Goal: Task Accomplishment & Management: Use online tool/utility

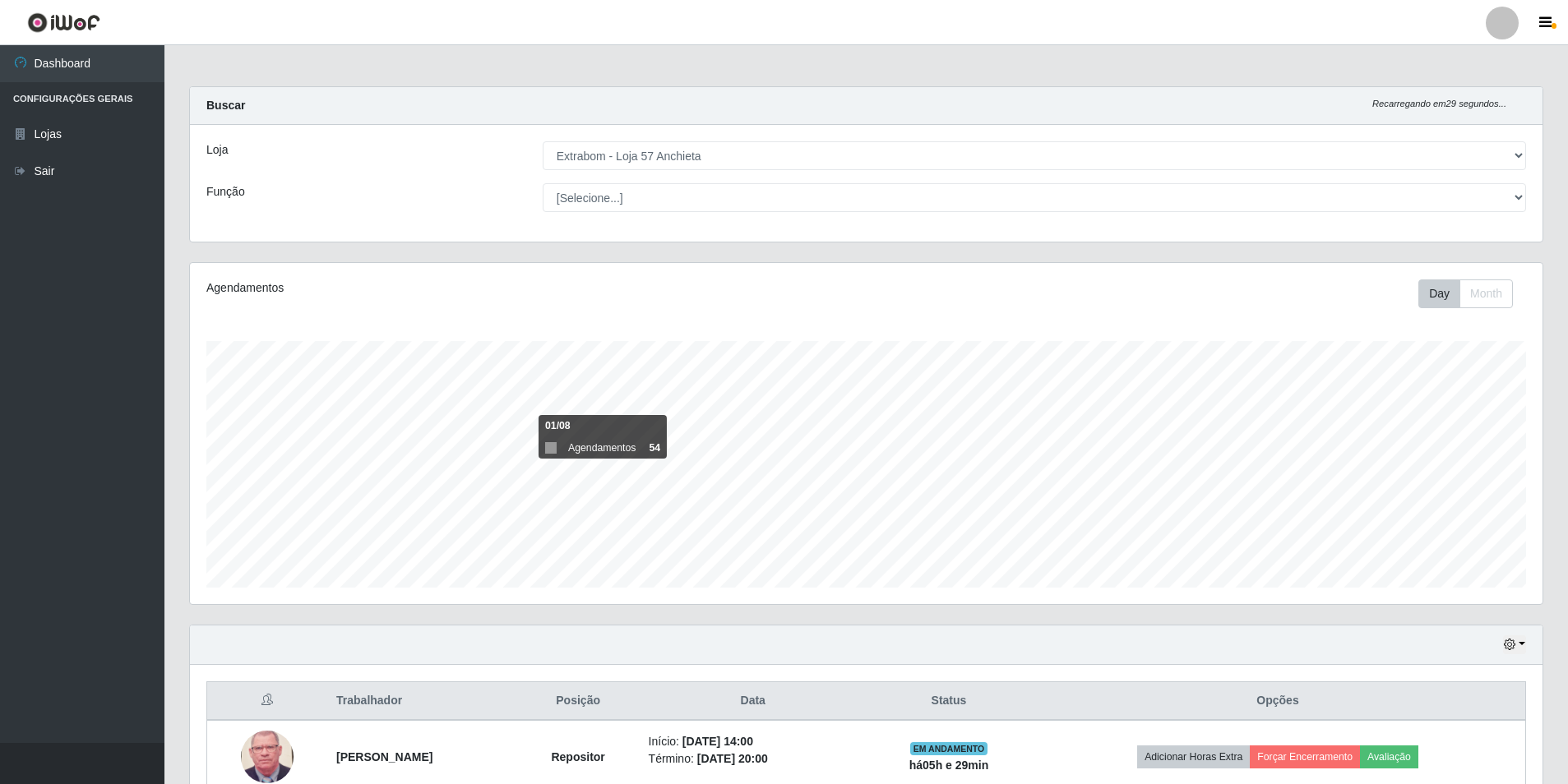
select select "470"
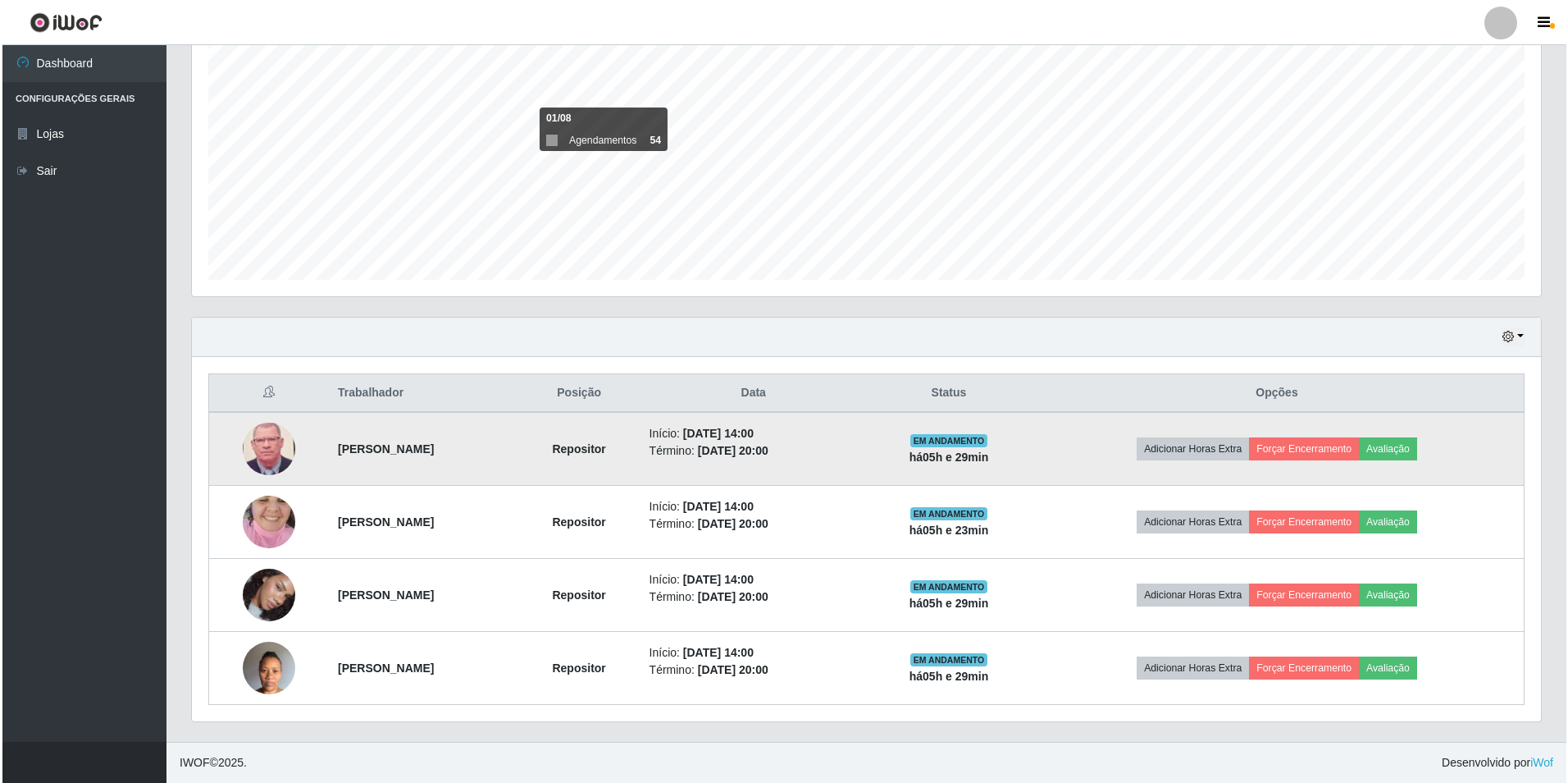
scroll to position [340, 1349]
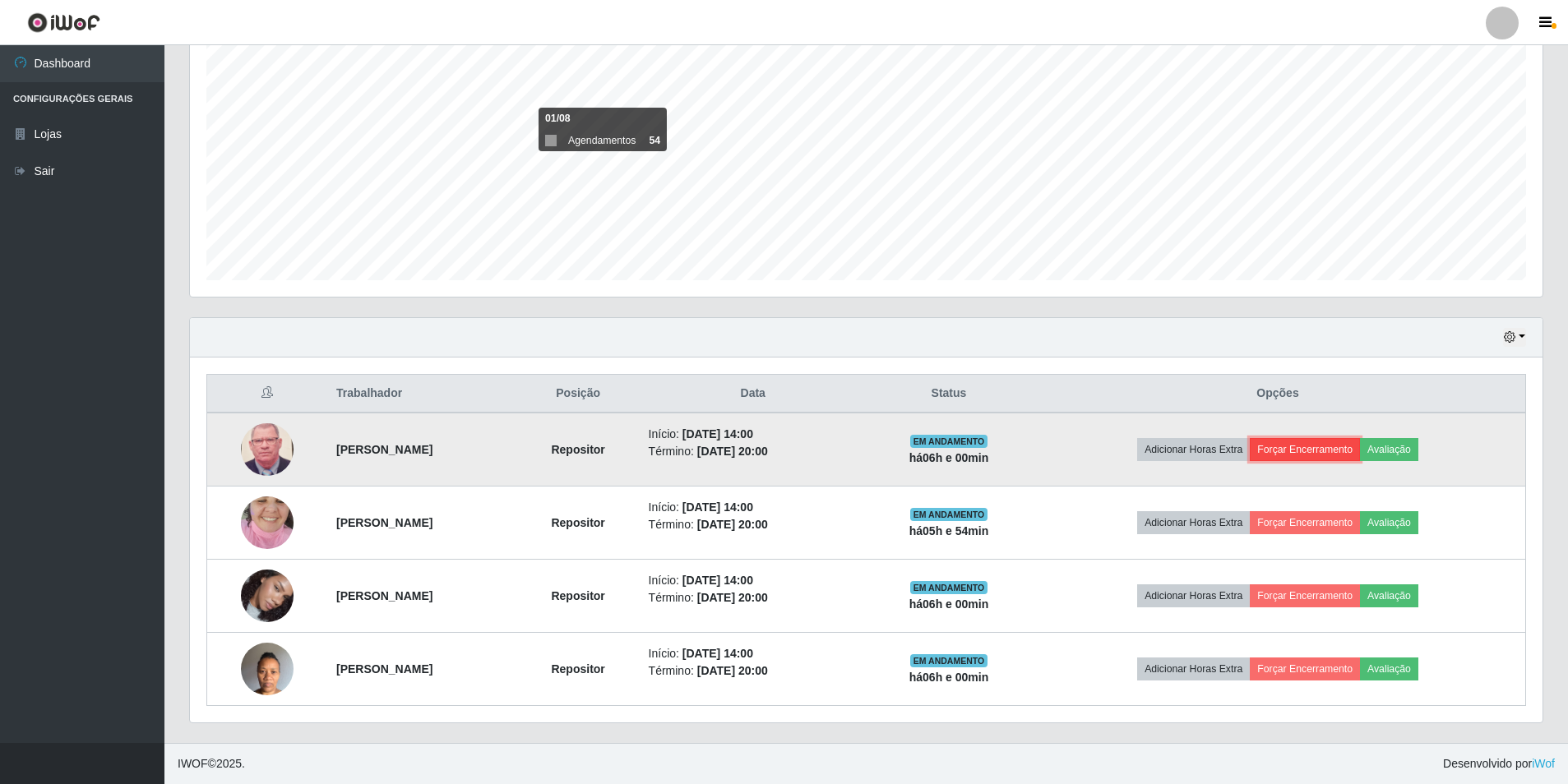
click at [1323, 452] on button "Forçar Encerramento" at bounding box center [1304, 449] width 110 height 23
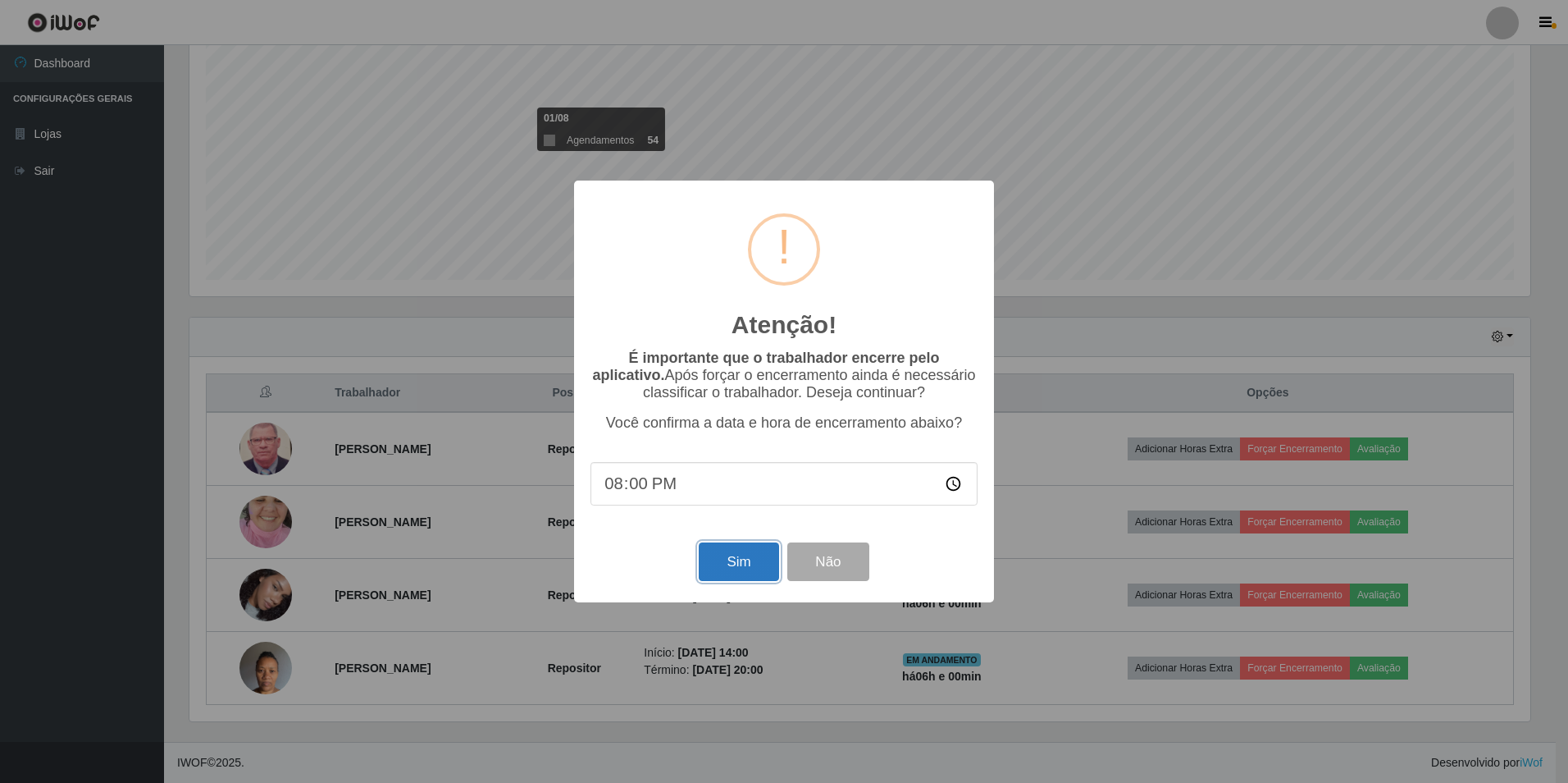
click at [764, 571] on button "Sim" at bounding box center [738, 561] width 80 height 38
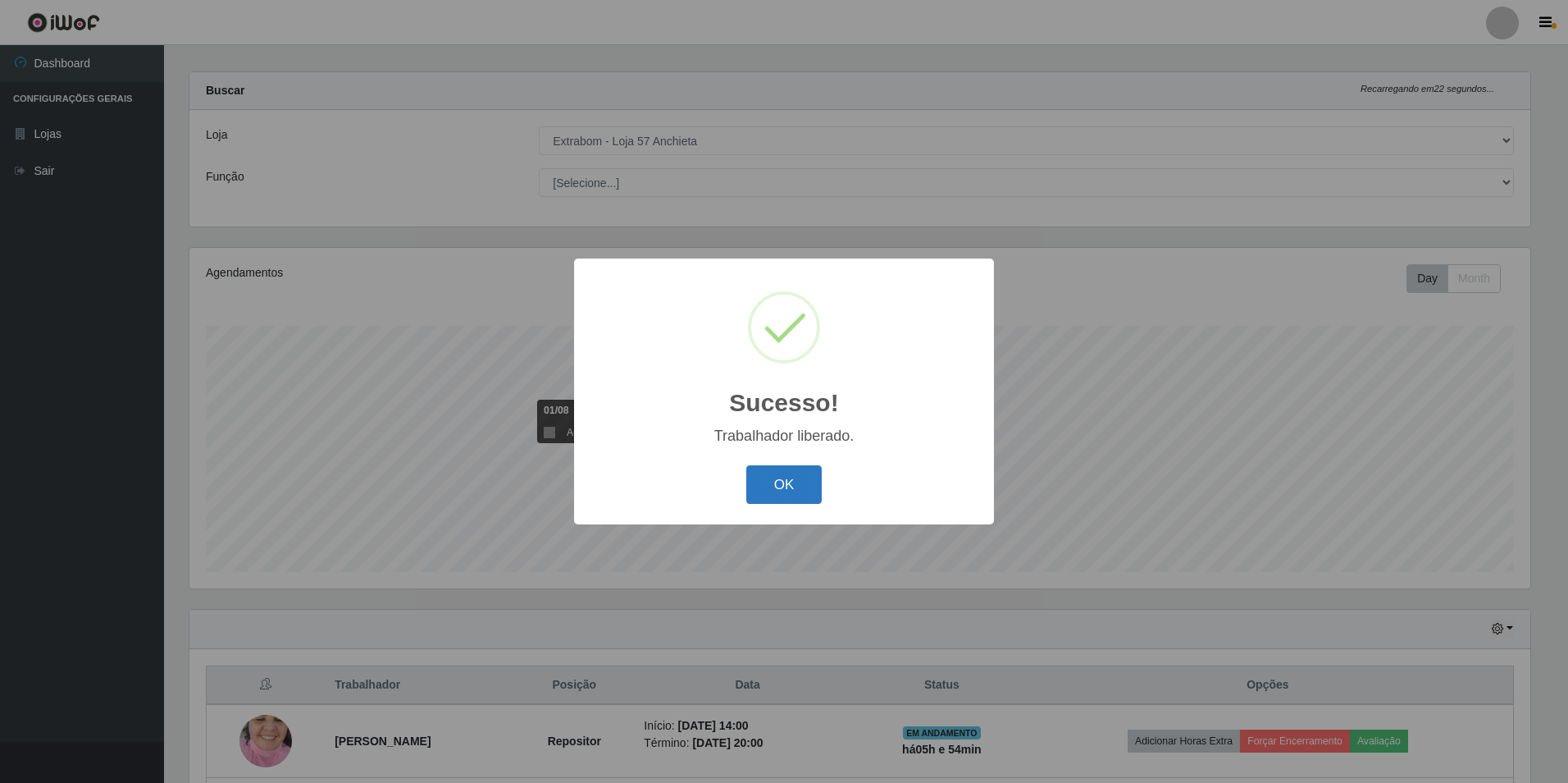
click at [778, 481] on button "OK" at bounding box center [784, 484] width 76 height 38
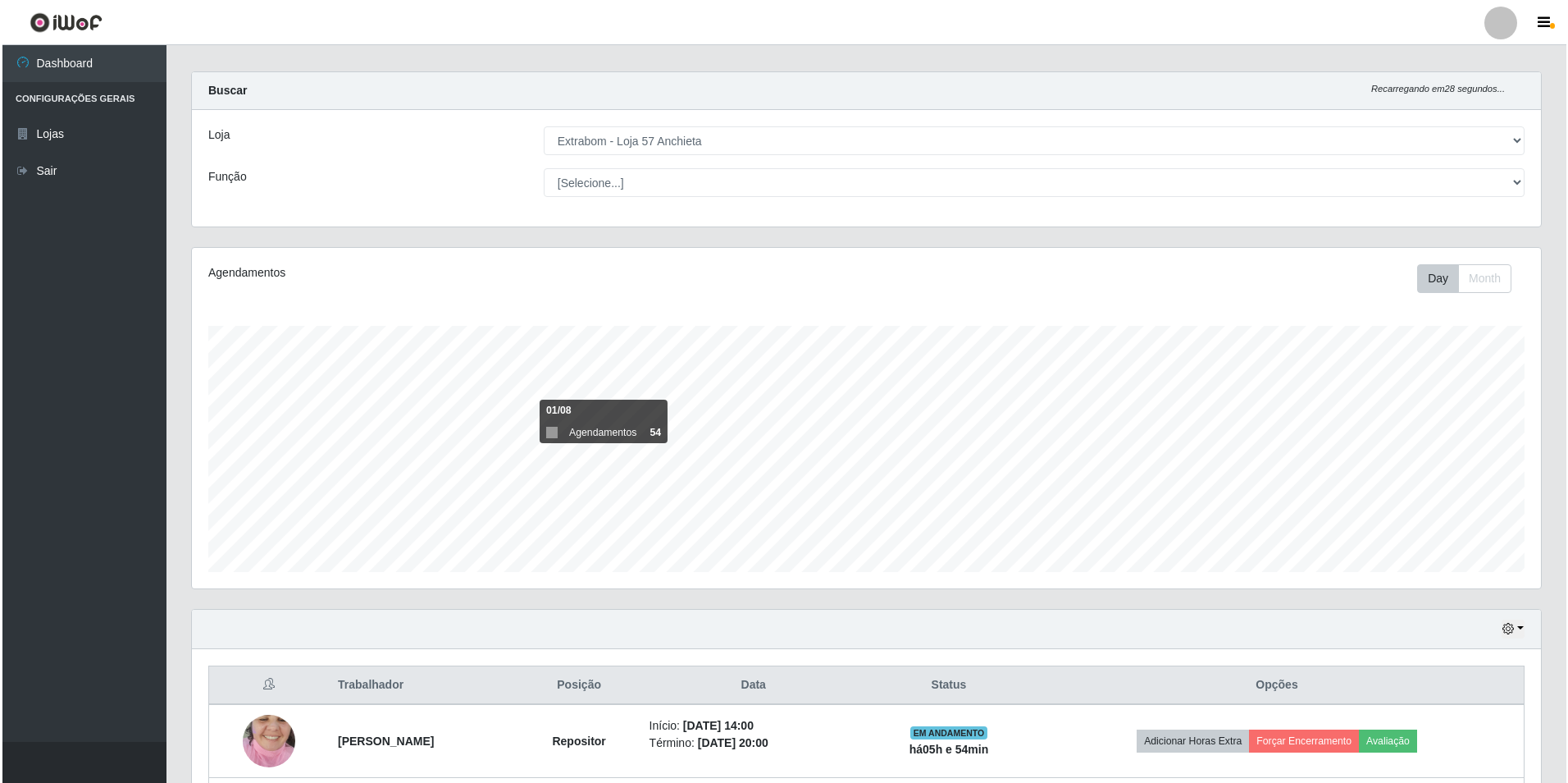
scroll to position [233, 0]
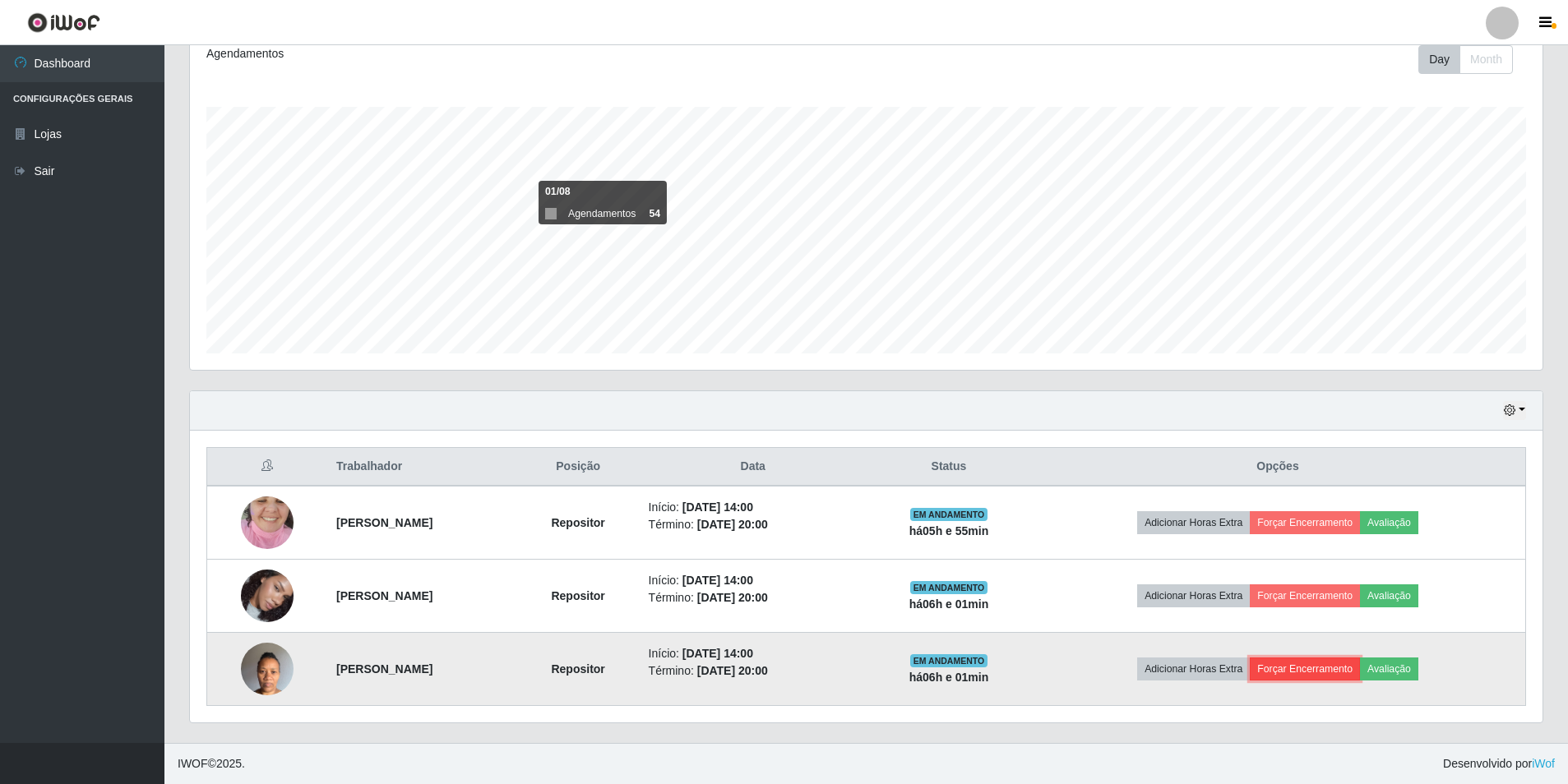
click at [1344, 664] on button "Forçar Encerramento" at bounding box center [1304, 669] width 110 height 23
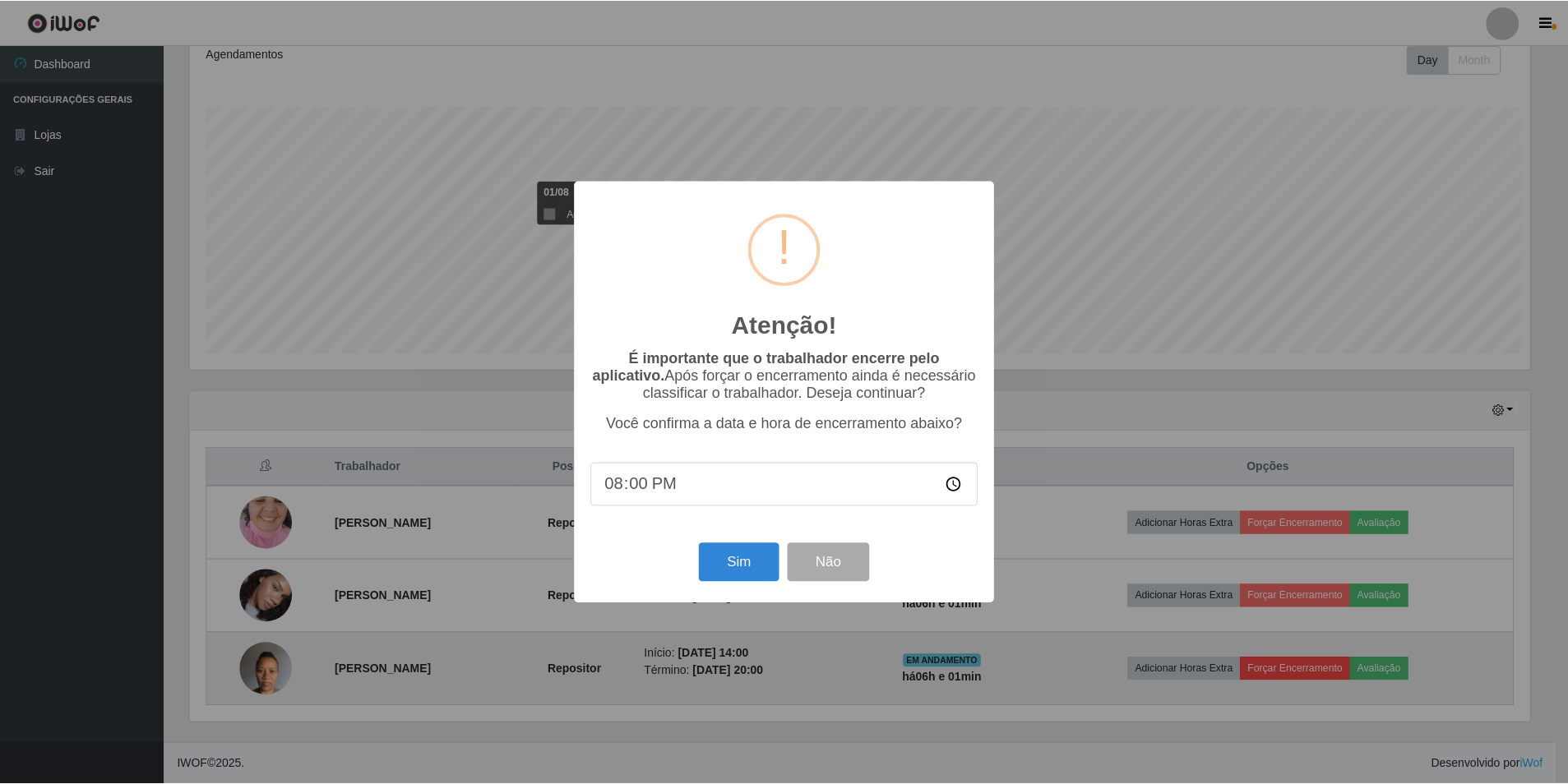
scroll to position [341, 1344]
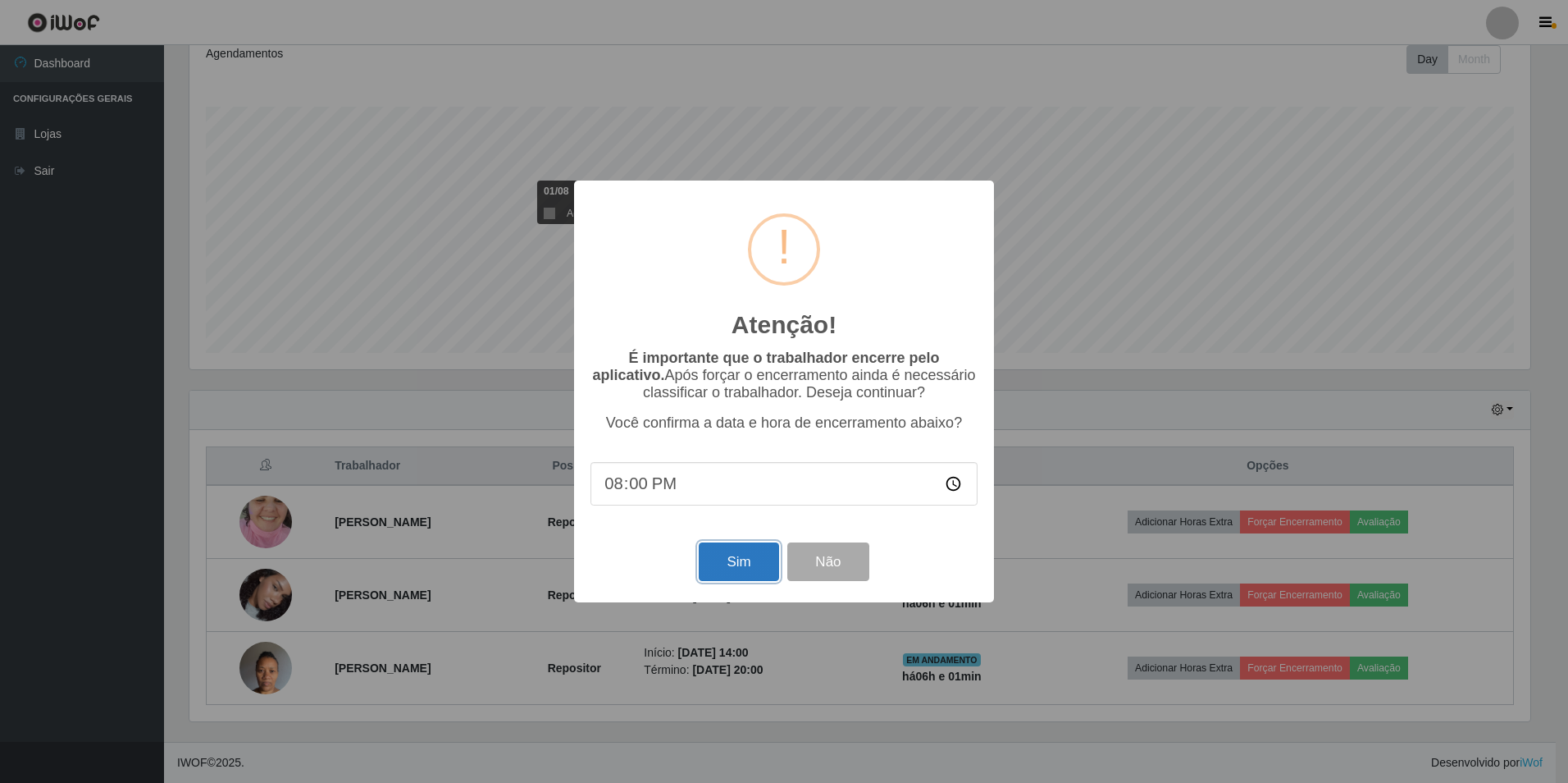
click at [733, 563] on button "Sim" at bounding box center [738, 561] width 80 height 38
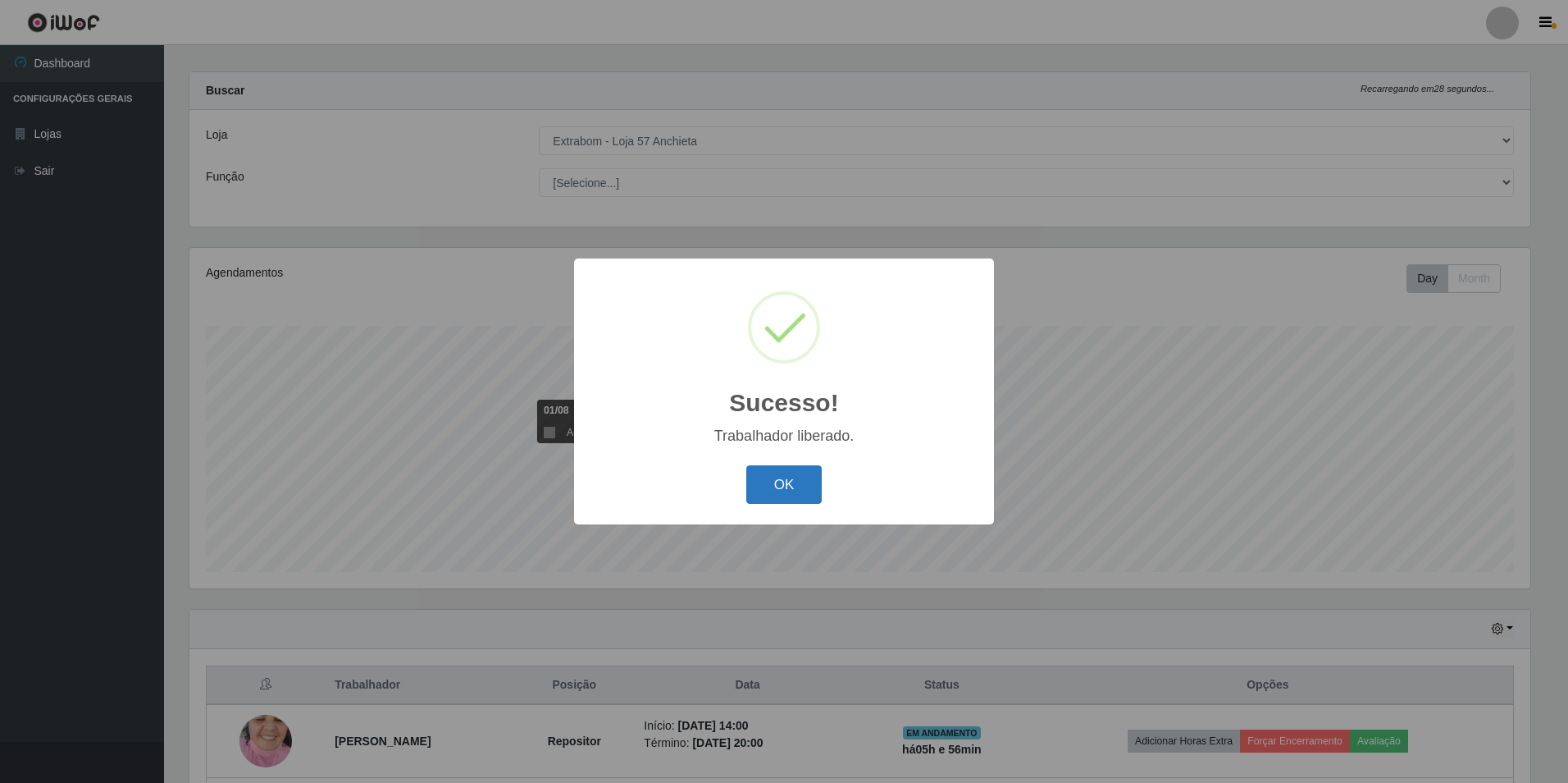
click at [758, 478] on button "OK" at bounding box center [784, 484] width 76 height 38
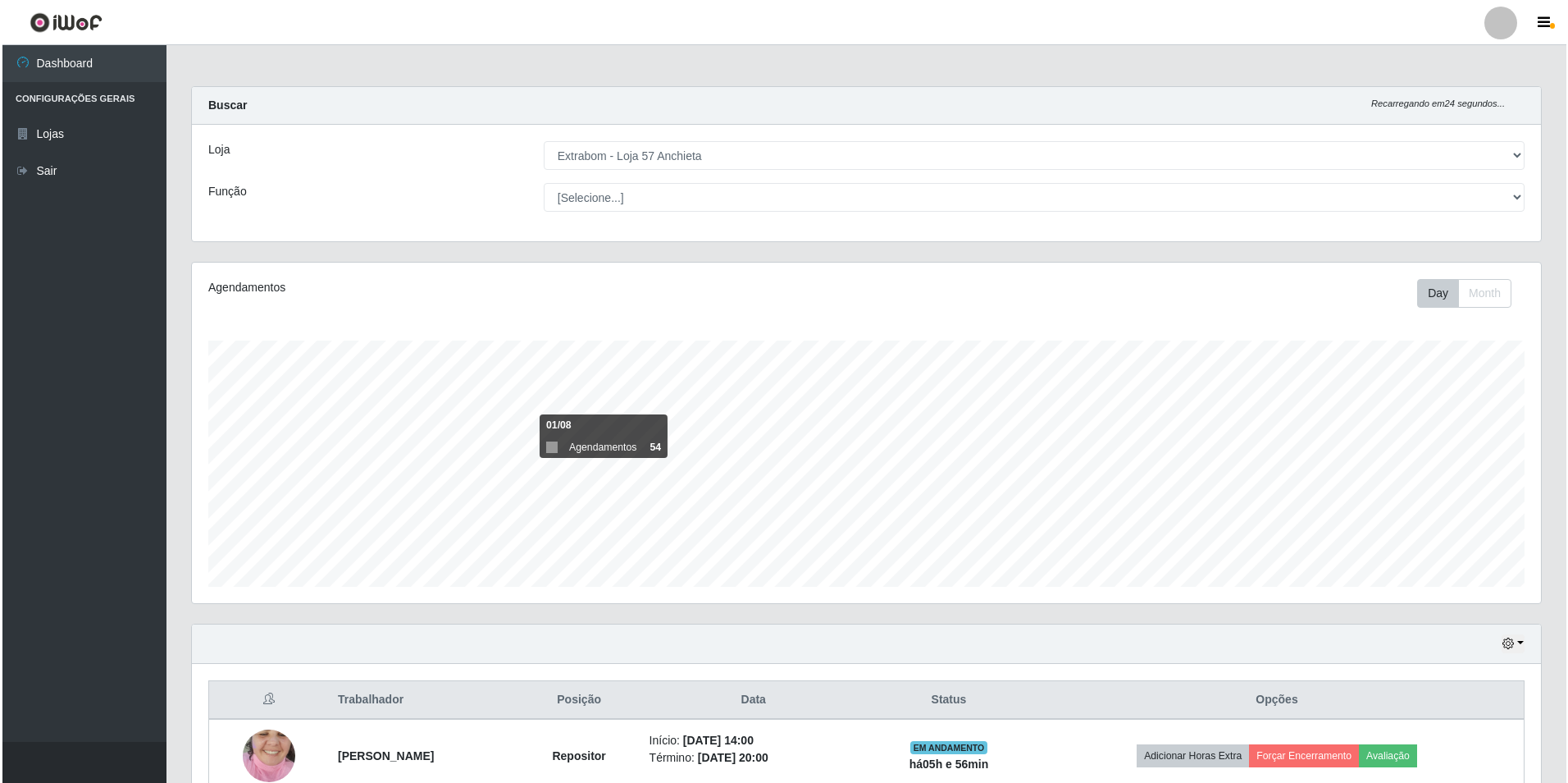
scroll to position [160, 0]
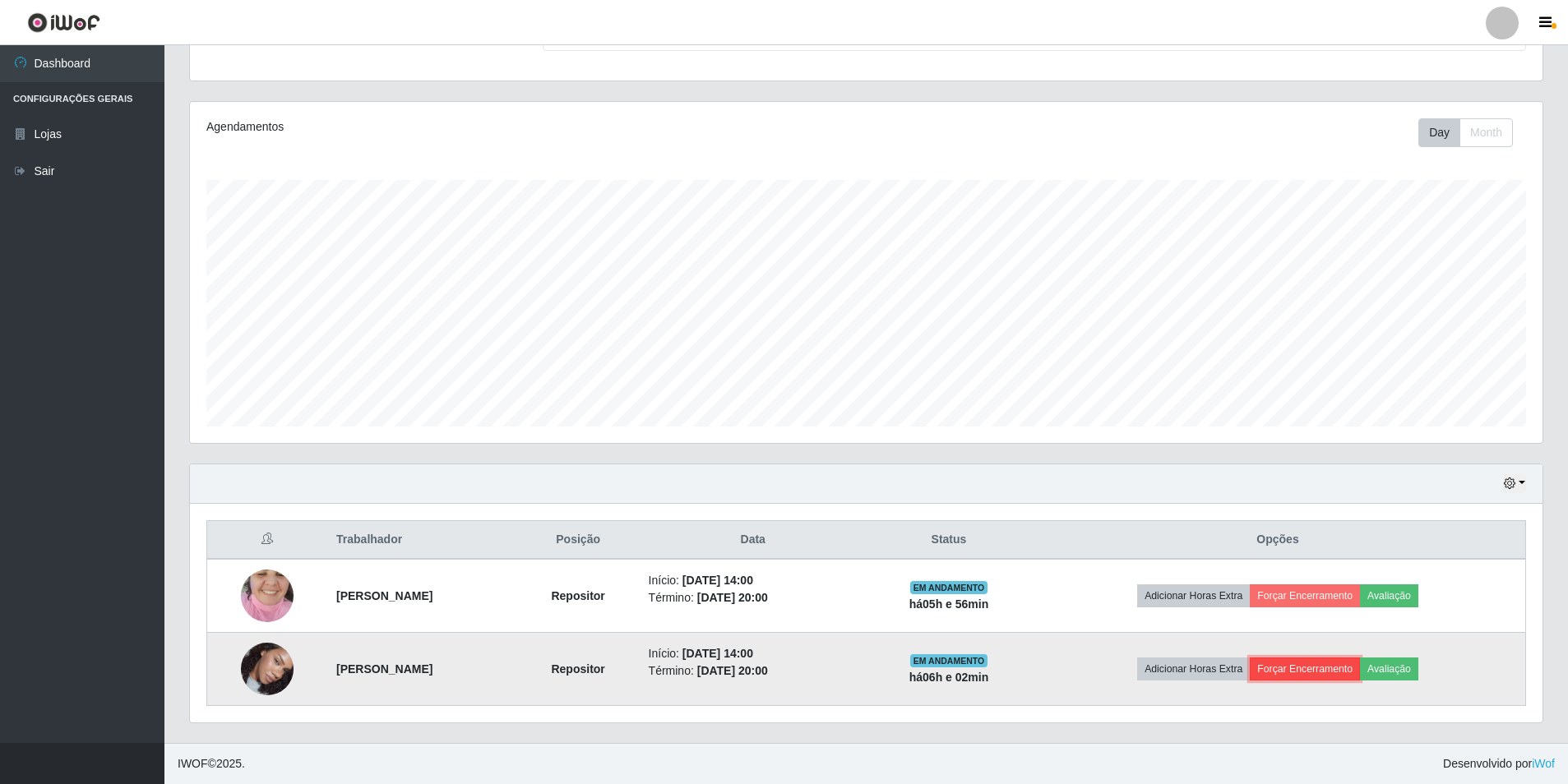
click at [1312, 668] on button "Forçar Encerramento" at bounding box center [1304, 669] width 110 height 23
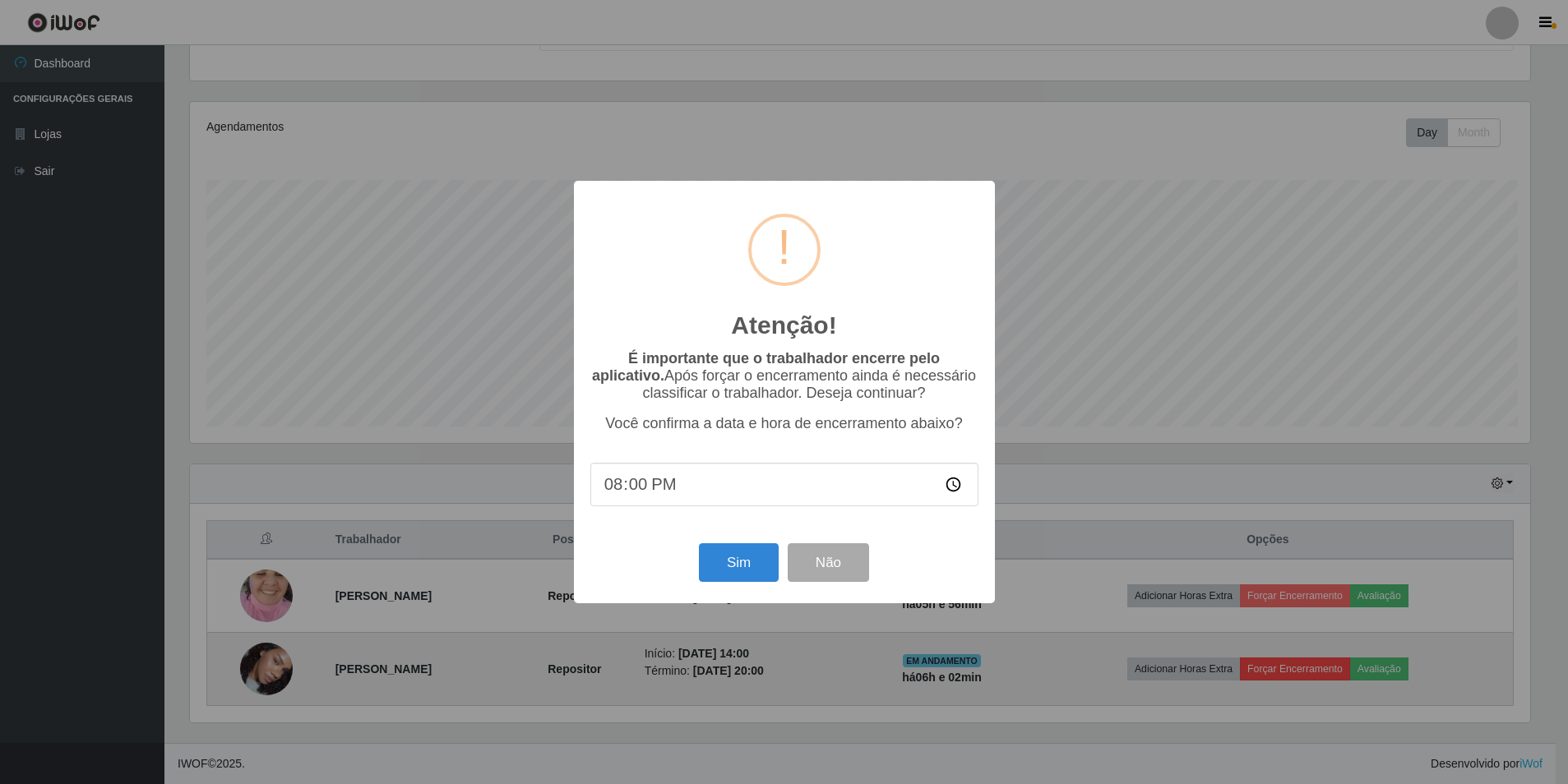
scroll to position [341, 1344]
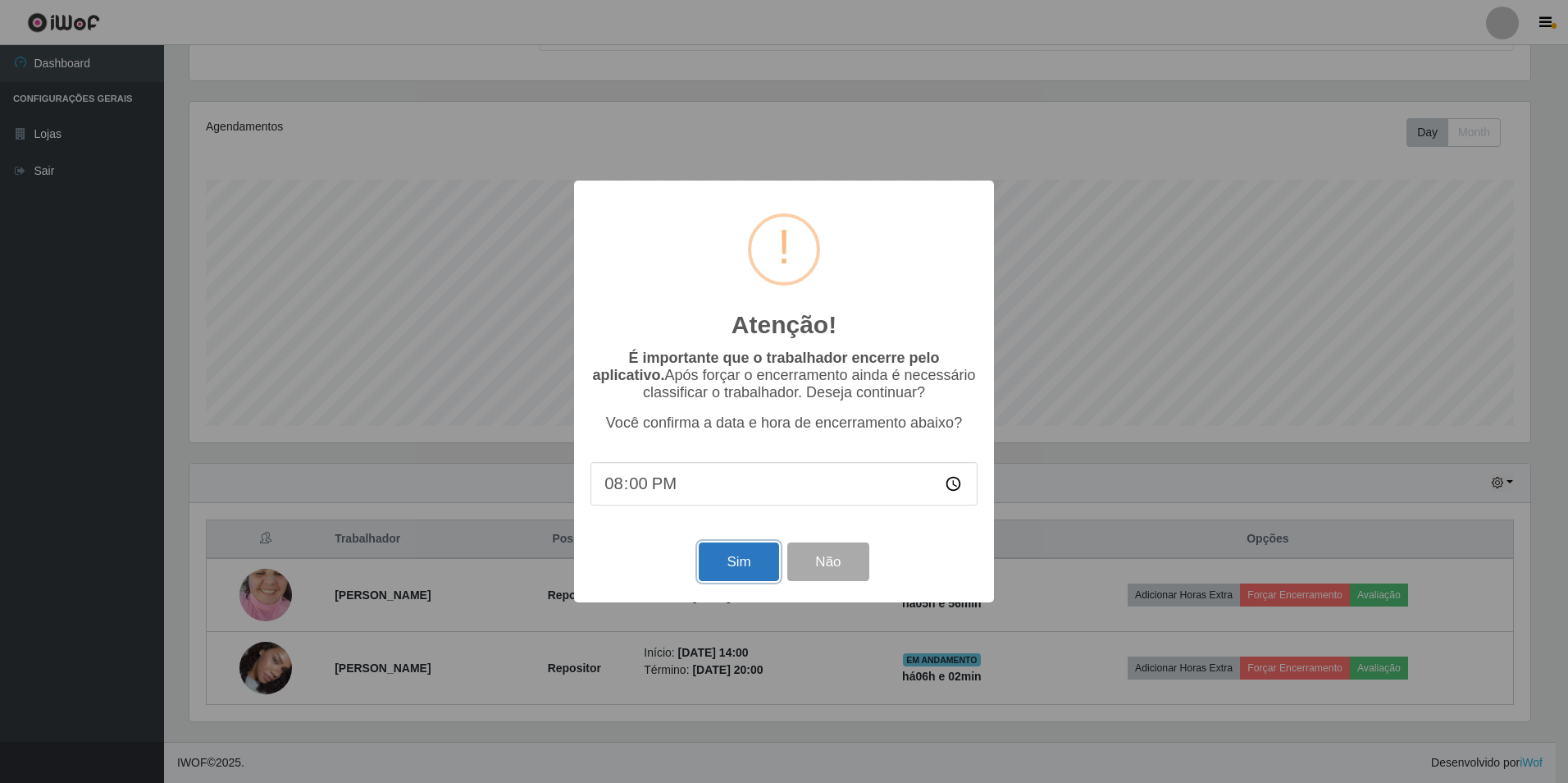
click at [728, 569] on button "Sim" at bounding box center [738, 561] width 80 height 38
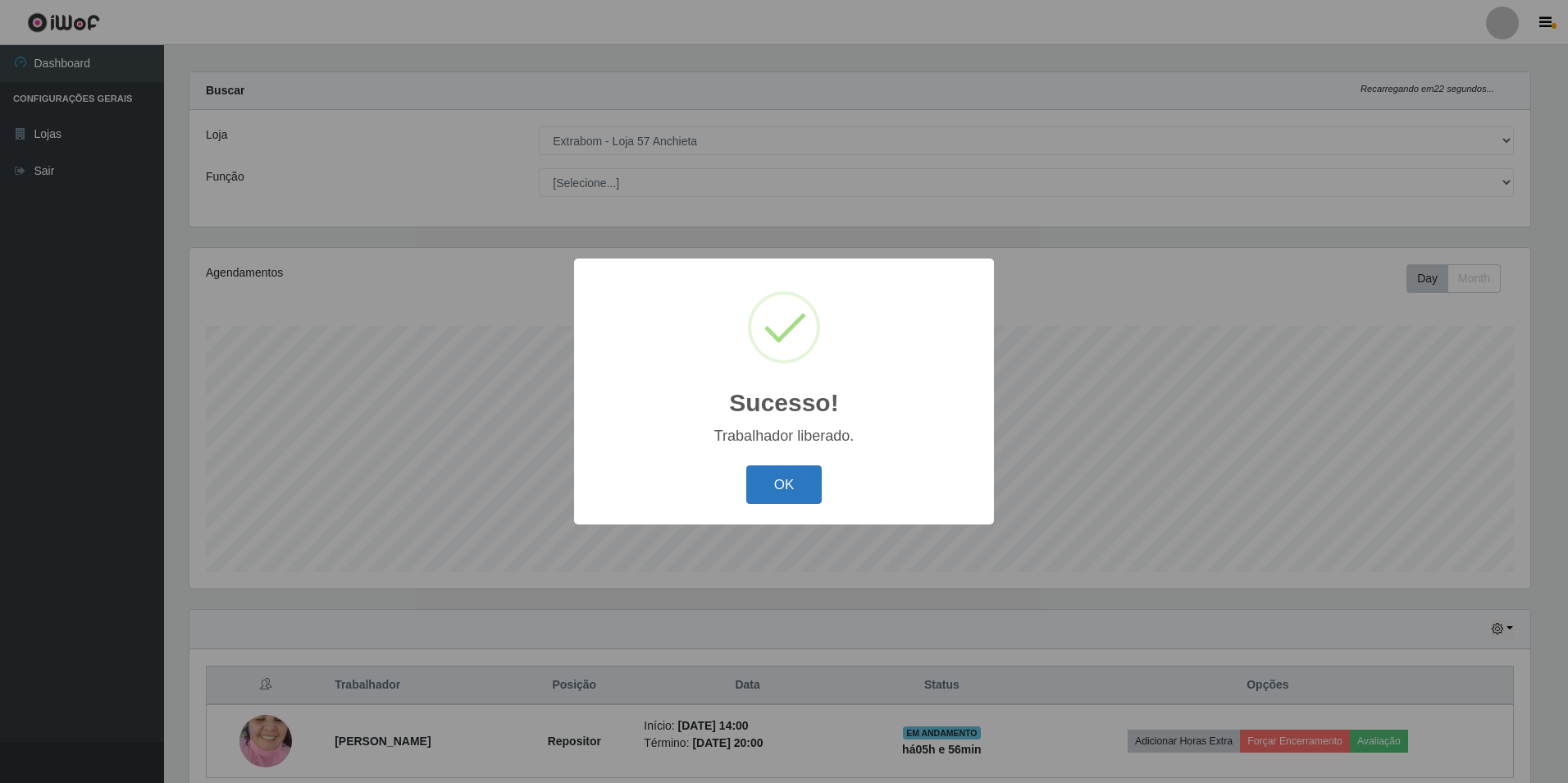
click at [789, 475] on button "OK" at bounding box center [784, 484] width 76 height 38
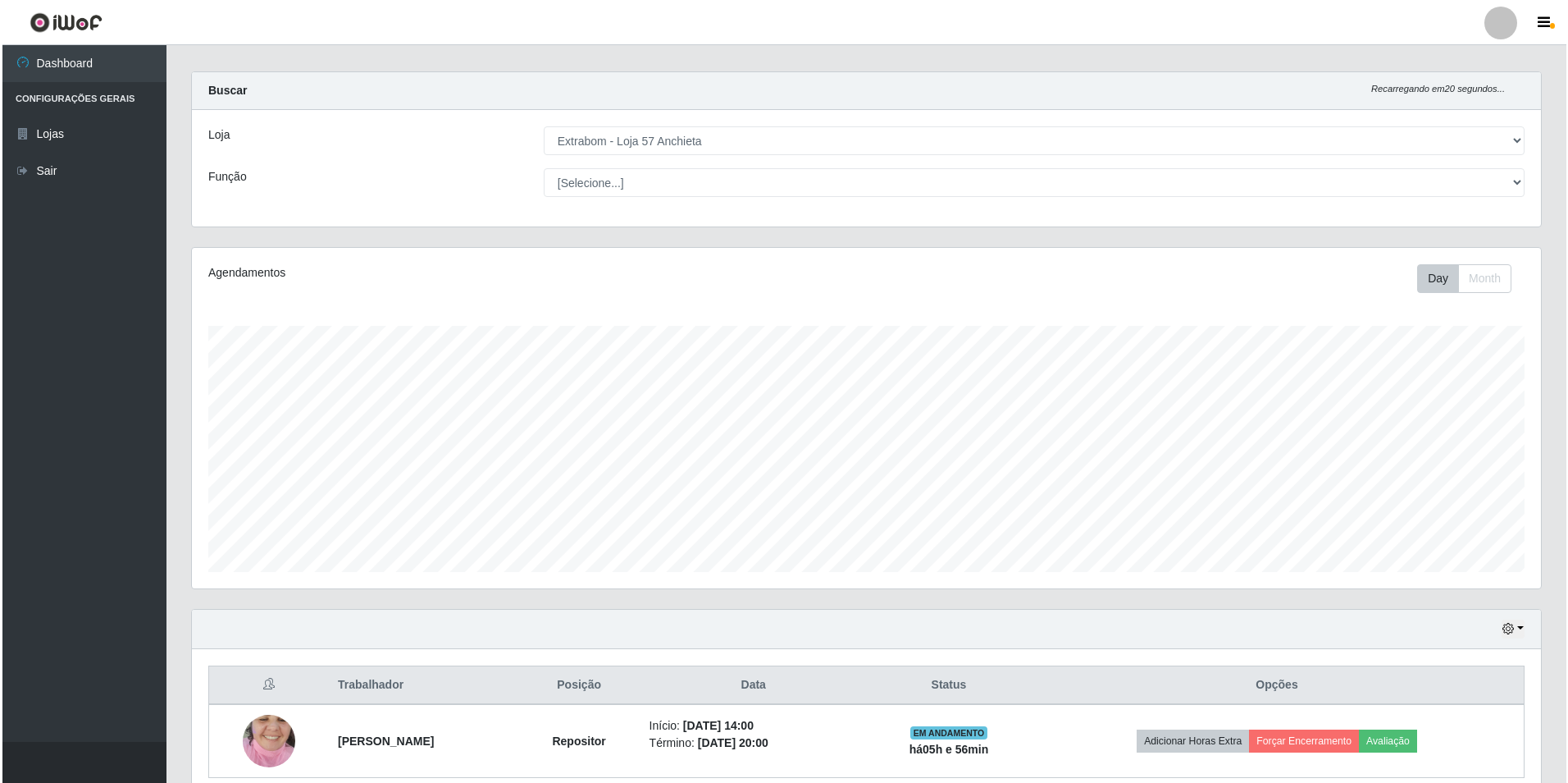
scroll to position [87, 0]
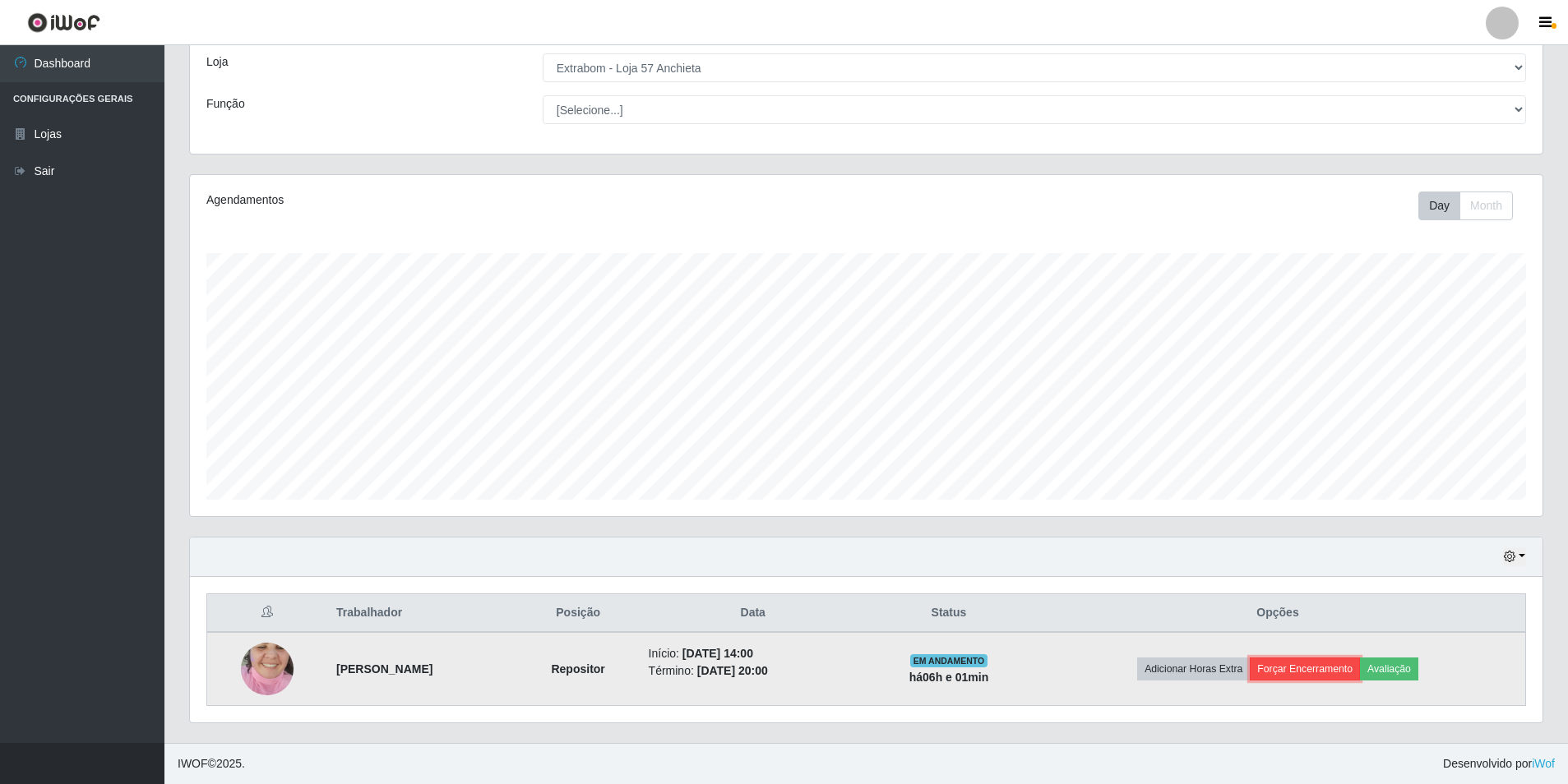
click at [1303, 661] on button "Forçar Encerramento" at bounding box center [1304, 669] width 110 height 23
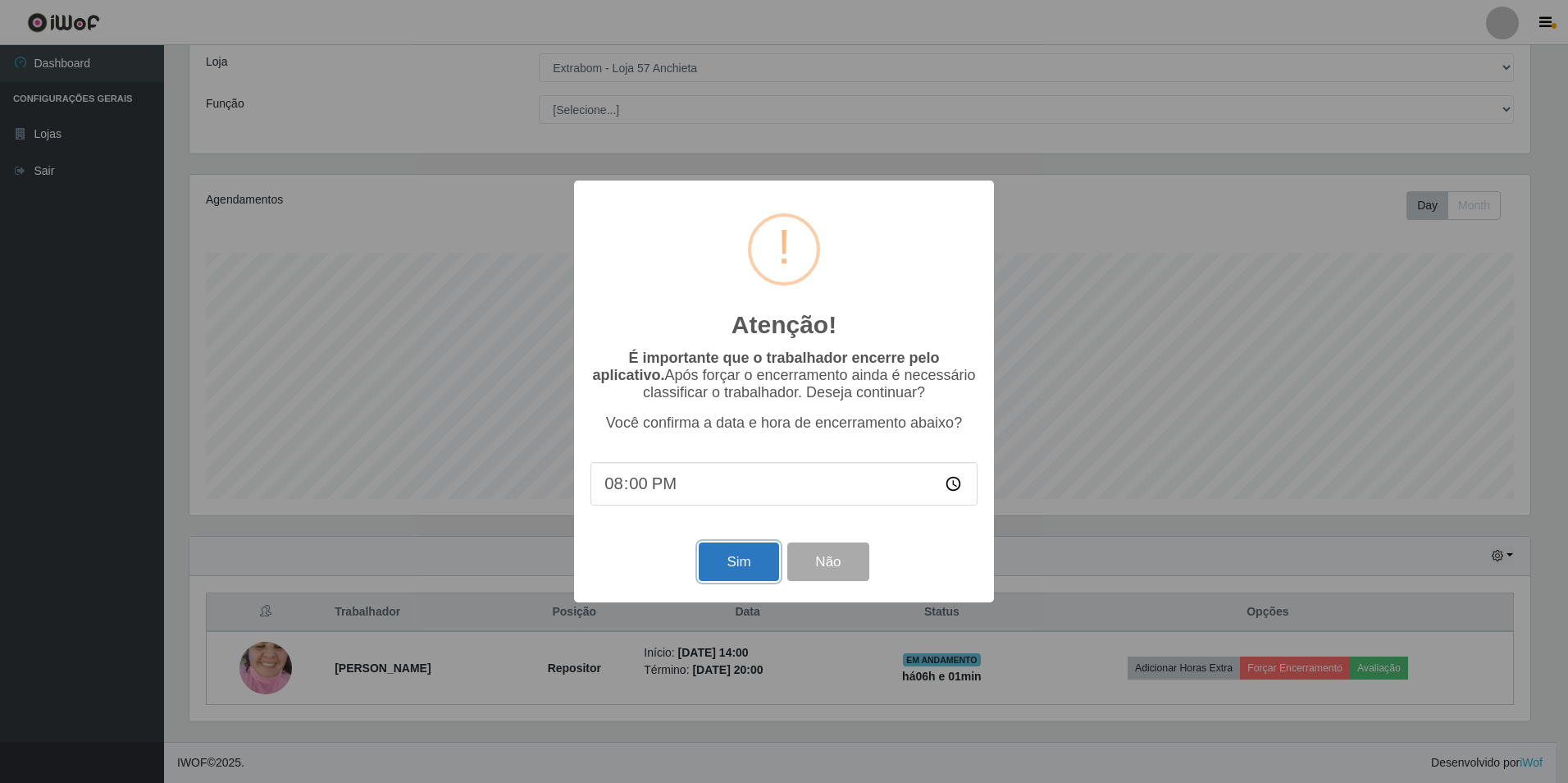
click at [750, 567] on button "Sim" at bounding box center [738, 561] width 80 height 38
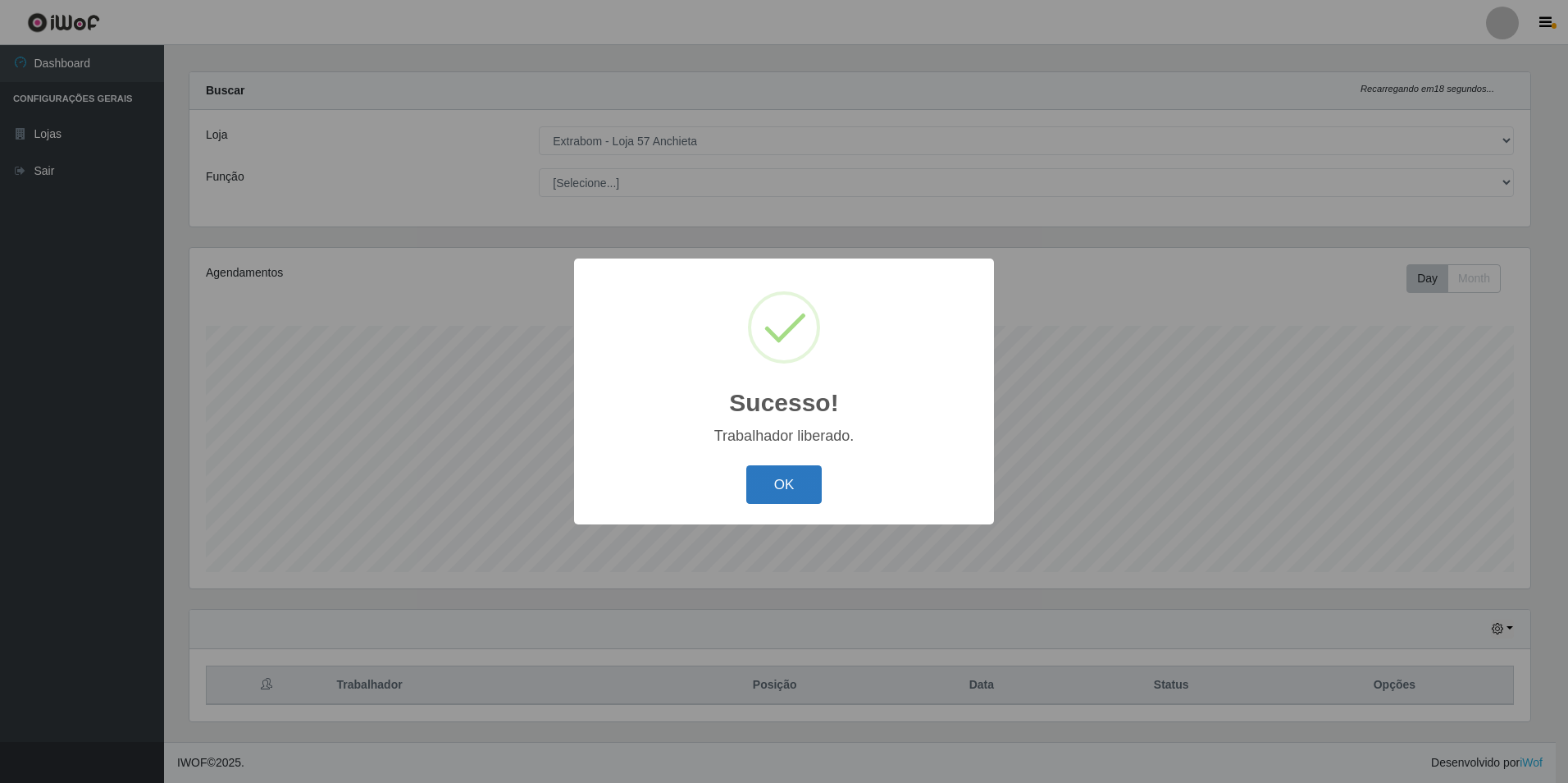
click at [782, 496] on button "OK" at bounding box center [784, 484] width 76 height 38
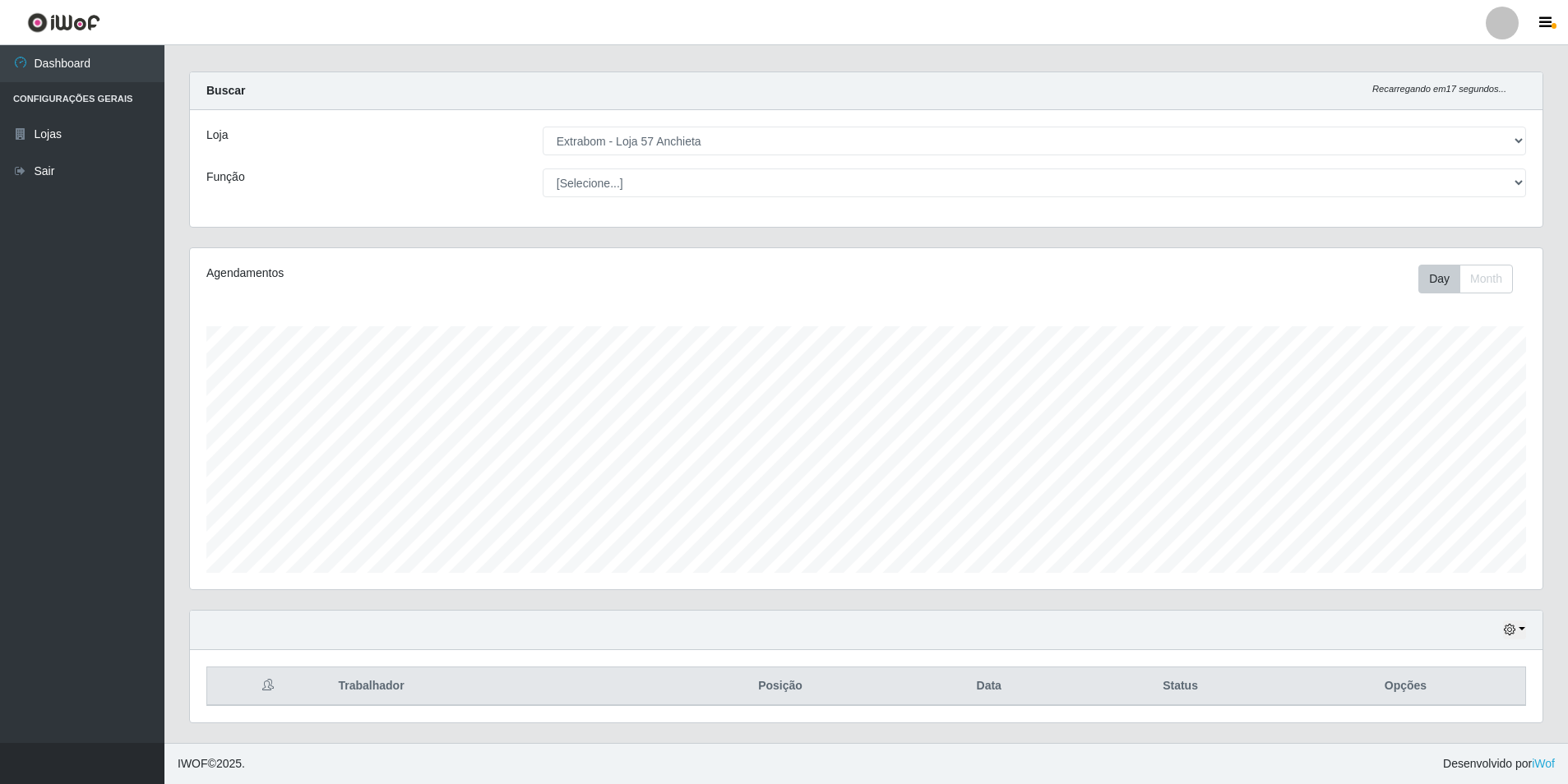
scroll to position [0, 0]
